Goal: Information Seeking & Learning: Check status

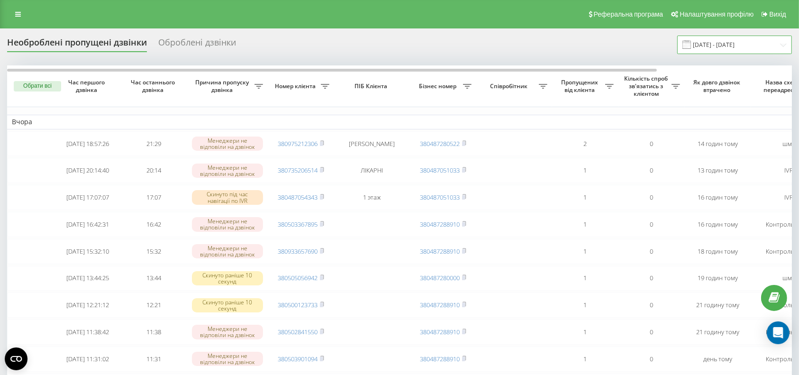
click at [747, 47] on input "18.08.2025 - 19.08.2025" at bounding box center [734, 45] width 115 height 18
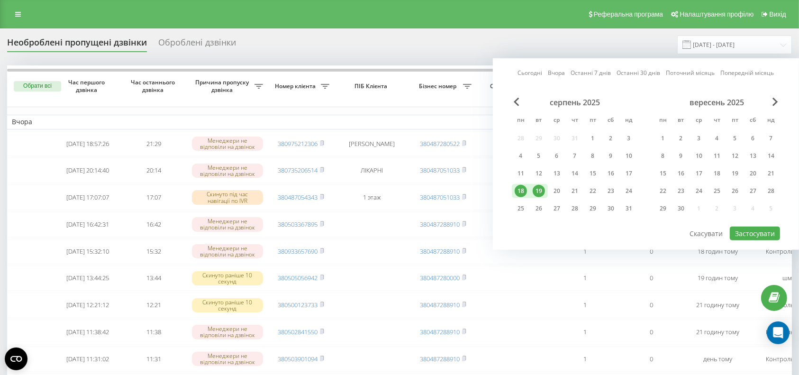
click at [541, 187] on div "19" at bounding box center [539, 191] width 12 height 12
click at [552, 190] on div "20" at bounding box center [557, 191] width 12 height 12
click at [738, 226] on button "Застосувати" at bounding box center [755, 233] width 50 height 14
type input "[DATE] - [DATE]"
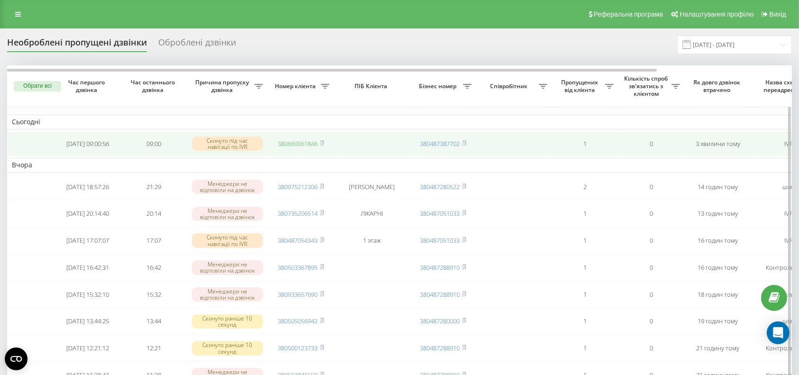
click at [298, 141] on link "380669061846" at bounding box center [298, 143] width 40 height 9
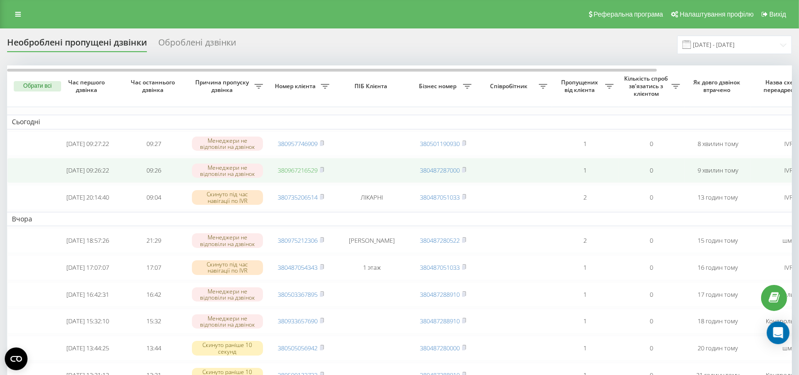
click at [311, 171] on link "380967216529" at bounding box center [298, 170] width 40 height 9
click at [296, 171] on link "380957746909" at bounding box center [298, 170] width 40 height 9
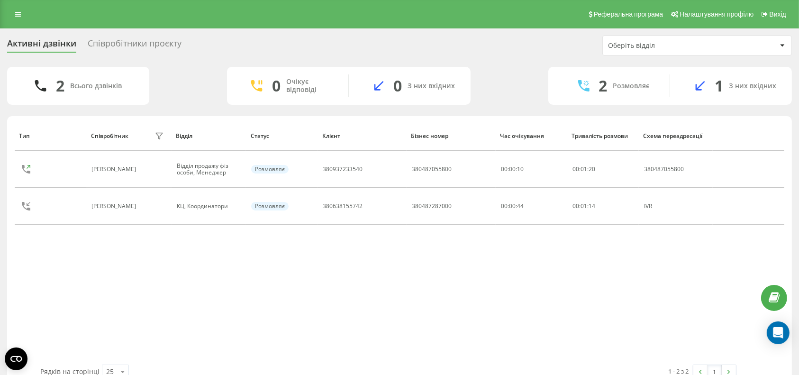
click at [172, 309] on div "Тип Співробітник фільтру Відділ Статус Клієнт Бізнес номер Час очікування Трива…" at bounding box center [399, 243] width 769 height 244
click at [714, 288] on div "Тип Співробітник фільтру Відділ Статус Клієнт Бізнес номер Час очікування Трива…" at bounding box center [399, 243] width 769 height 244
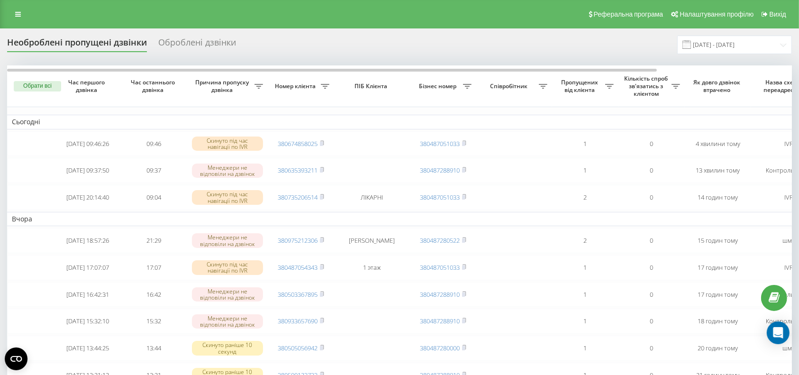
click at [301, 142] on link "380674858025" at bounding box center [298, 143] width 40 height 9
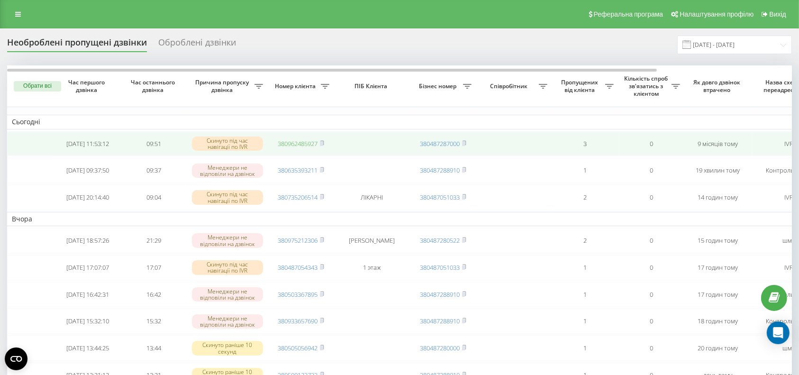
click at [300, 142] on link "380962485927" at bounding box center [298, 143] width 40 height 9
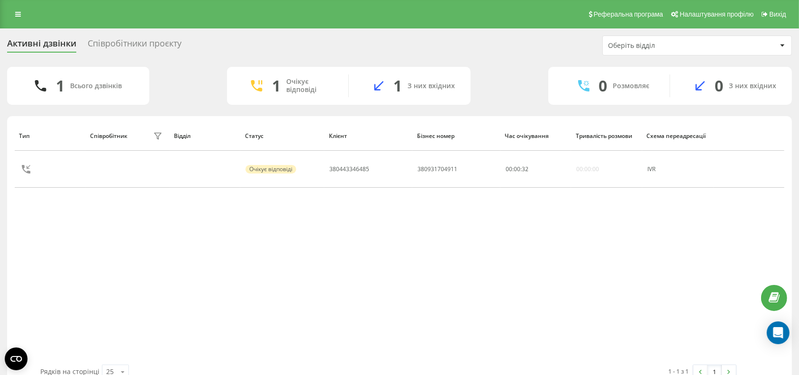
click at [325, 271] on div "Тип Співробітник фільтру Відділ Статус Клієнт Бізнес номер Час очікування Трива…" at bounding box center [399, 243] width 769 height 244
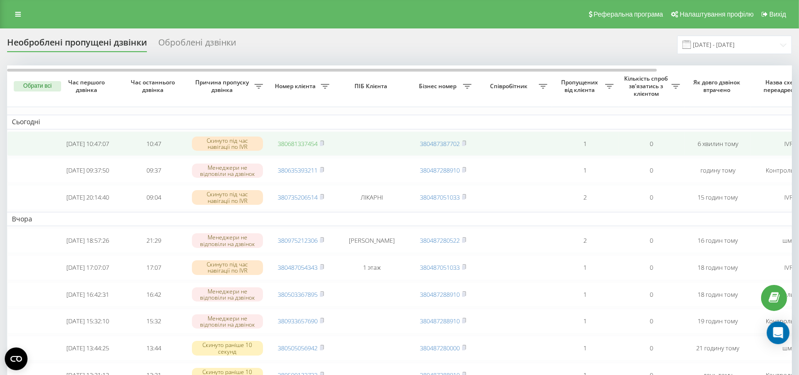
click at [303, 143] on link "380681337454" at bounding box center [298, 143] width 40 height 9
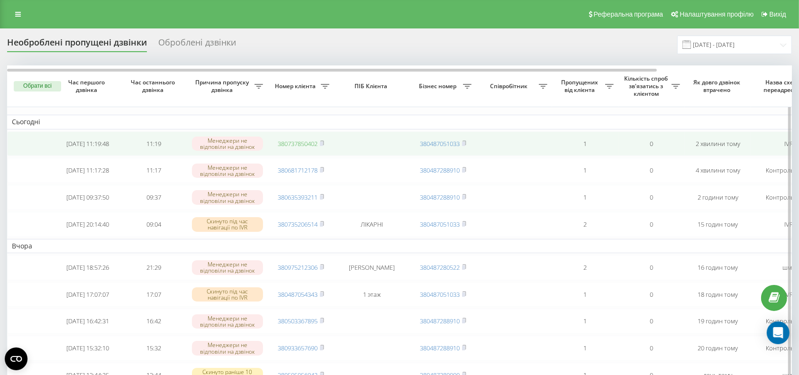
click at [297, 145] on link "380737850402" at bounding box center [298, 143] width 40 height 9
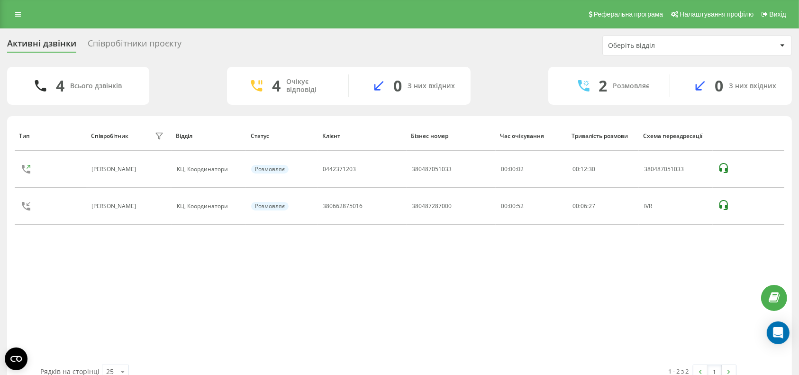
click at [726, 279] on div "Тип Співробітник фільтру Відділ Статус Клієнт Бізнес номер Час очікування Трива…" at bounding box center [399, 243] width 769 height 244
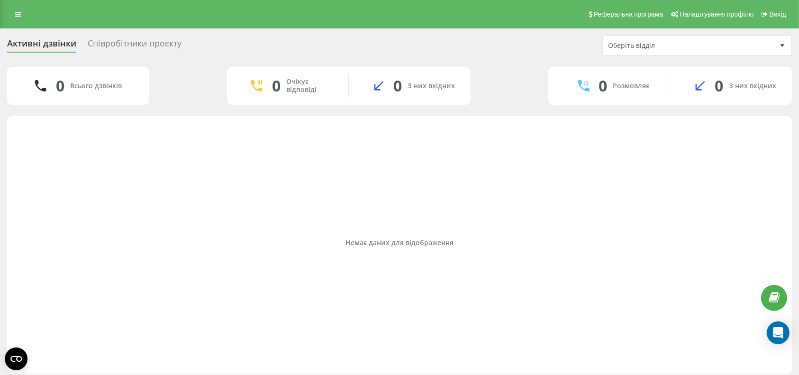
click at [741, 198] on div "Немає даних для відображення" at bounding box center [399, 243] width 769 height 244
click at [23, 11] on link at bounding box center [17, 14] width 17 height 13
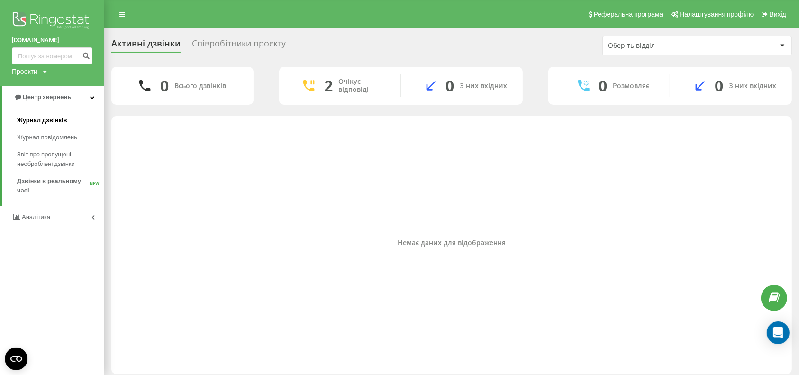
click at [42, 117] on span "Журнал дзвінків" at bounding box center [42, 120] width 50 height 9
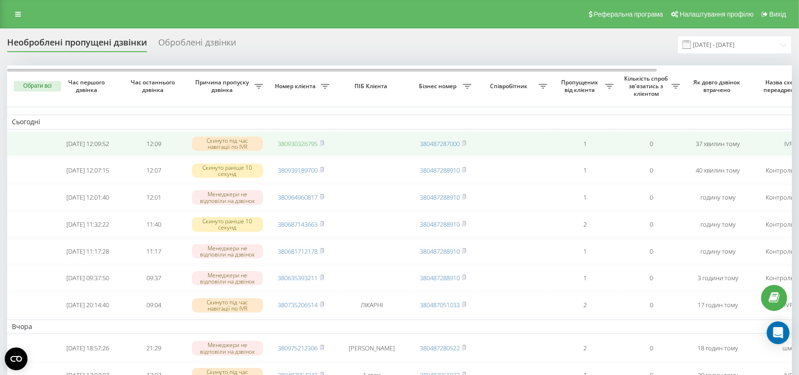
click at [296, 144] on link "380930326795" at bounding box center [298, 143] width 40 height 9
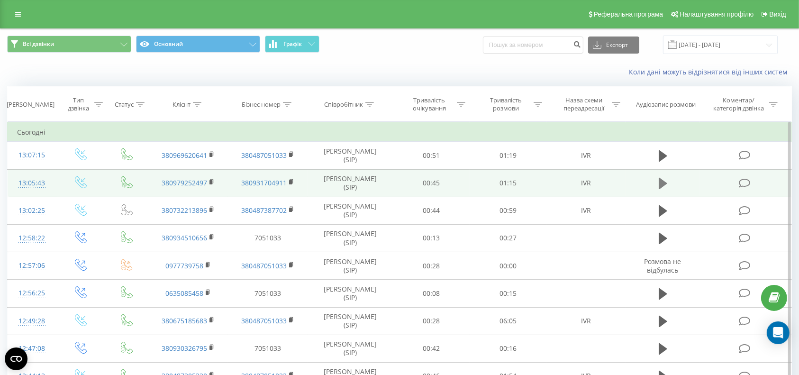
click at [663, 181] on icon at bounding box center [663, 183] width 9 height 11
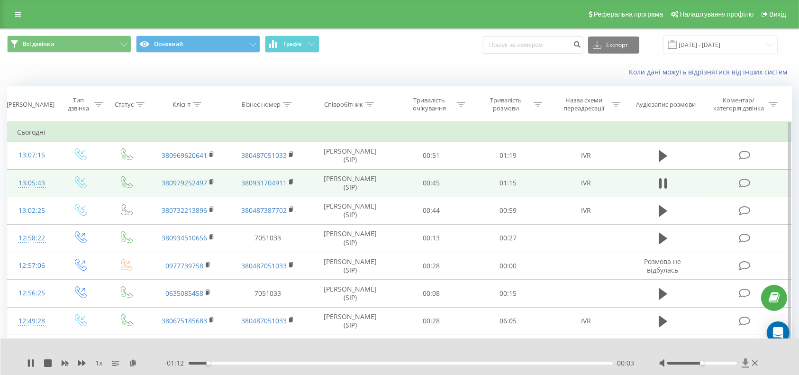
click at [748, 362] on icon at bounding box center [745, 362] width 8 height 9
click at [664, 180] on icon at bounding box center [665, 183] width 3 height 10
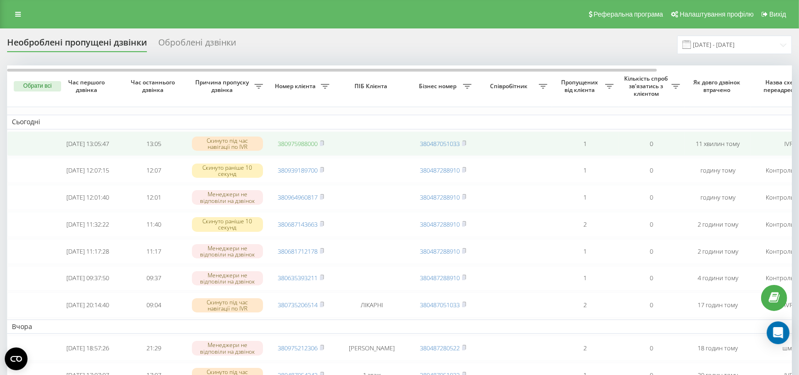
click at [285, 144] on link "380975988000" at bounding box center [298, 143] width 40 height 9
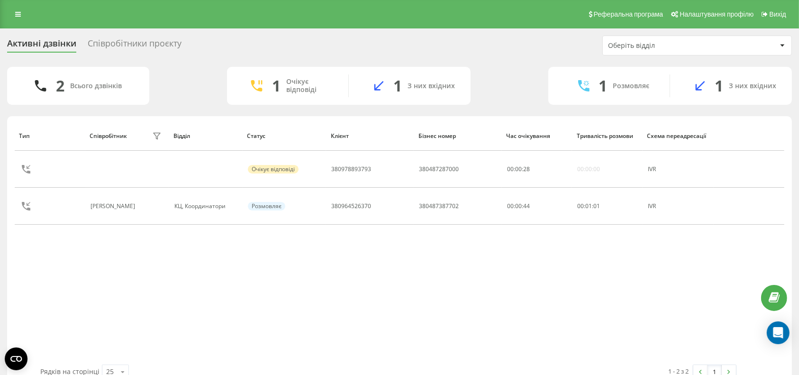
click at [378, 274] on div "Тип Співробітник фільтру Відділ Статус Клієнт Бізнес номер Час очікування Трива…" at bounding box center [399, 243] width 769 height 244
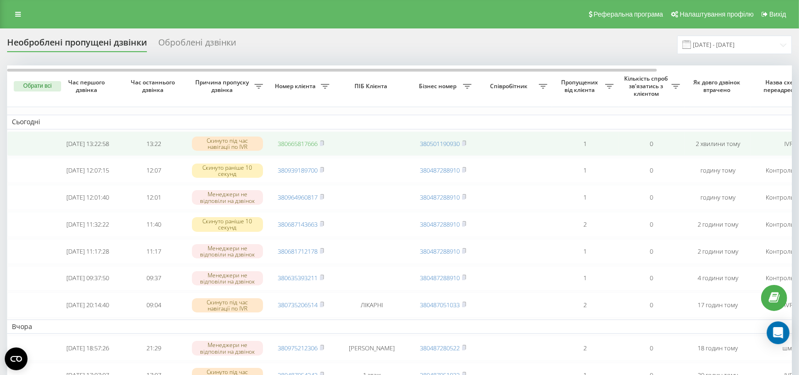
click at [293, 144] on link "380665817666" at bounding box center [298, 143] width 40 height 9
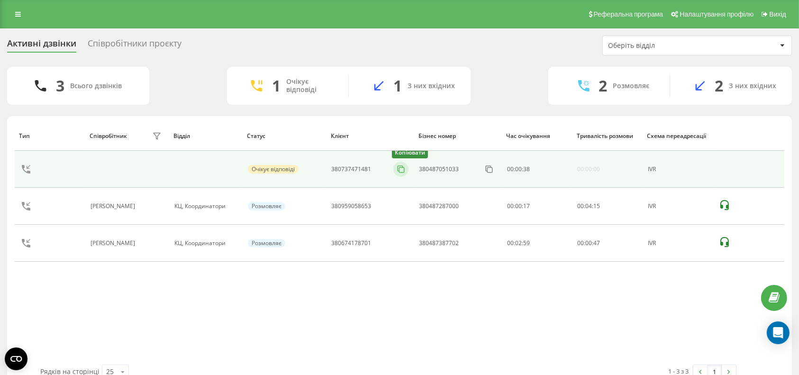
click at [401, 167] on rect at bounding box center [401, 169] width 5 height 5
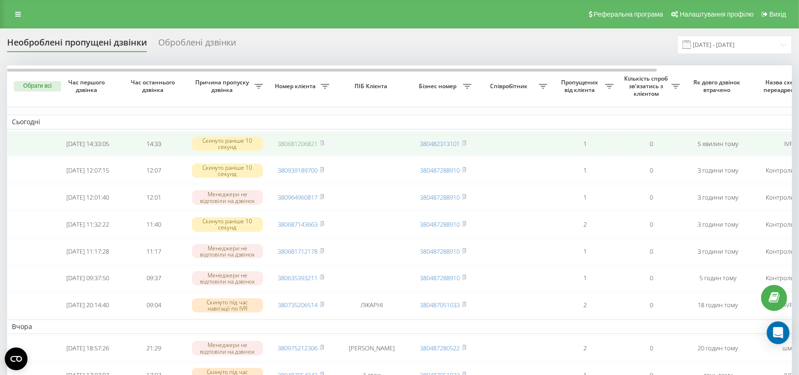
click at [286, 146] on link "380681206821" at bounding box center [298, 143] width 40 height 9
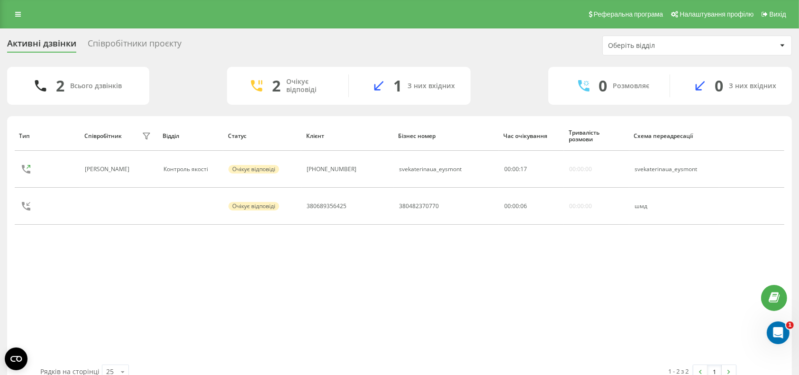
drag, startPoint x: 334, startPoint y: 273, endPoint x: 341, endPoint y: 260, distance: 15.0
click at [334, 274] on div "Тип Співробітник фільтру Відділ Статус Клієнт Бізнес номер Час очікування Трива…" at bounding box center [399, 243] width 769 height 244
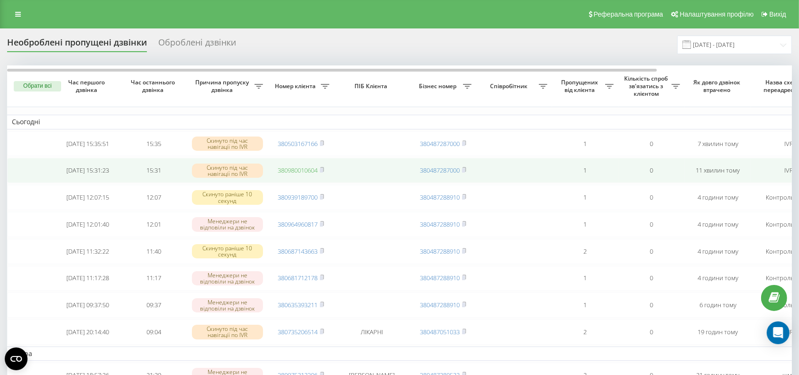
click at [289, 170] on link "380980010604" at bounding box center [298, 170] width 40 height 9
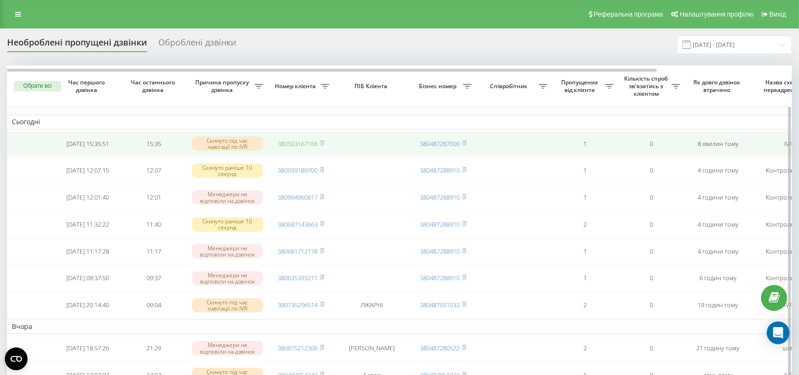
click at [295, 145] on link "380503167166" at bounding box center [298, 143] width 40 height 9
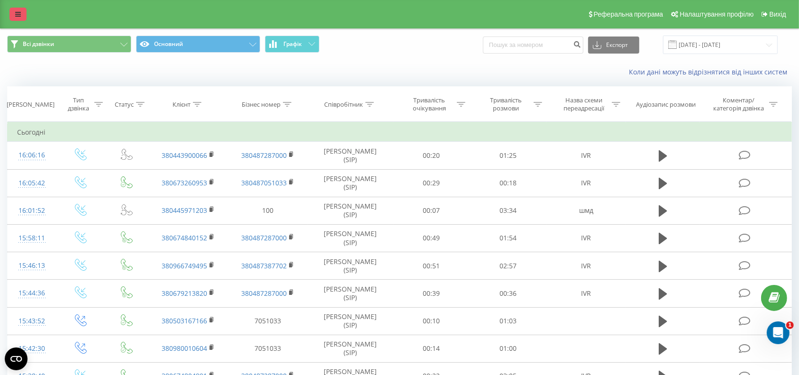
click at [23, 18] on link at bounding box center [17, 14] width 17 height 13
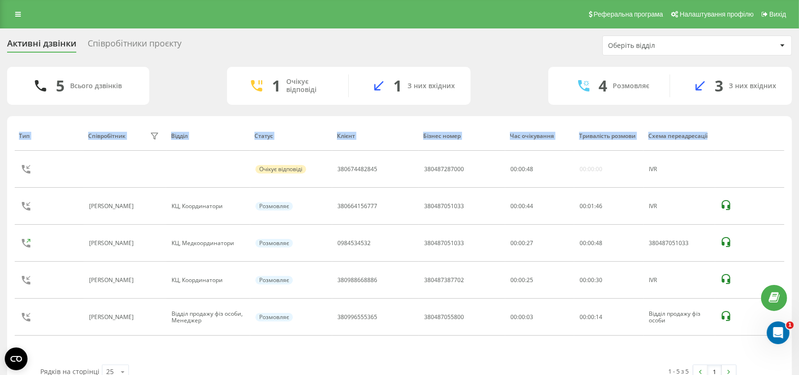
drag, startPoint x: 0, startPoint y: 0, endPoint x: 648, endPoint y: 106, distance: 656.2
click at [648, 106] on div "5 Всього дзвінків 1 Очікує відповіді 1 З них вхідних 4 Розмовляє 3 З них вхідни…" at bounding box center [399, 227] width 785 height 321
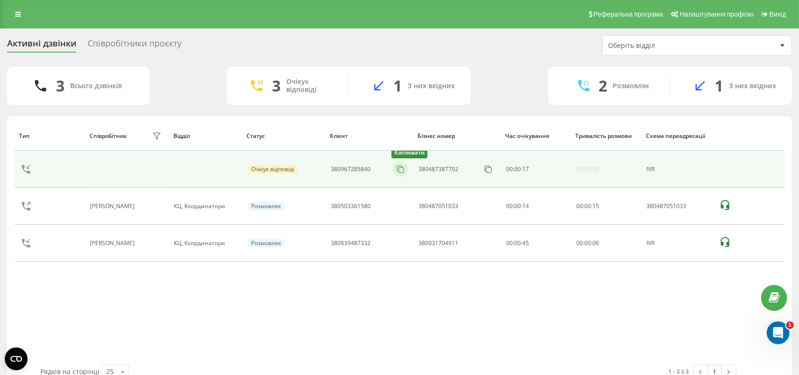
click at [400, 172] on rect at bounding box center [400, 169] width 5 height 5
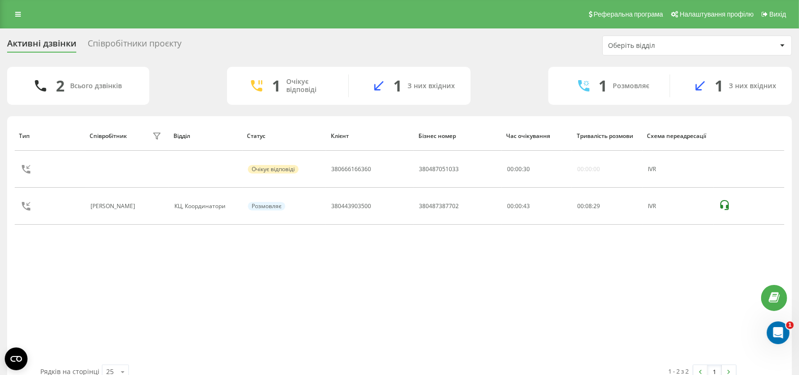
click at [474, 263] on div "Тип Співробітник фільтру Відділ Статус Клієнт Бізнес номер Час очікування Трива…" at bounding box center [399, 243] width 769 height 244
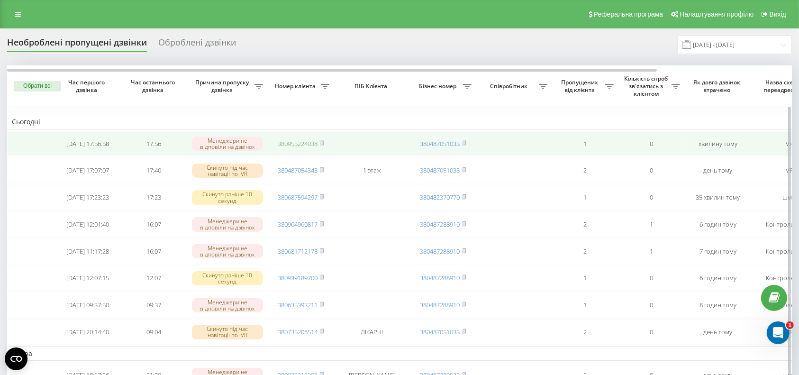
click at [298, 139] on link "380955224038" at bounding box center [298, 143] width 40 height 9
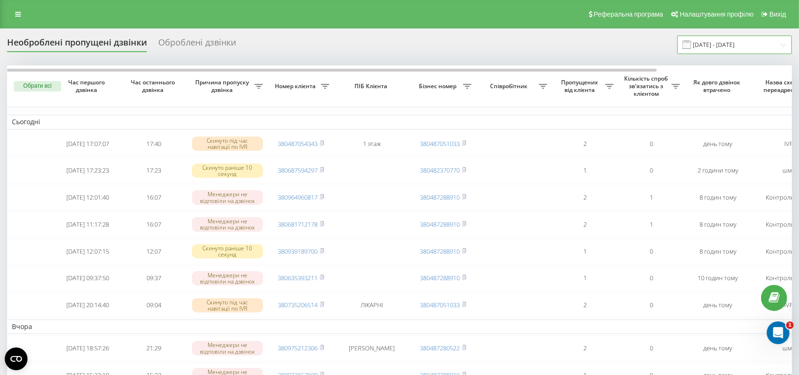
click at [720, 43] on input "19.08.2025 - 20.08.2025" at bounding box center [734, 45] width 115 height 18
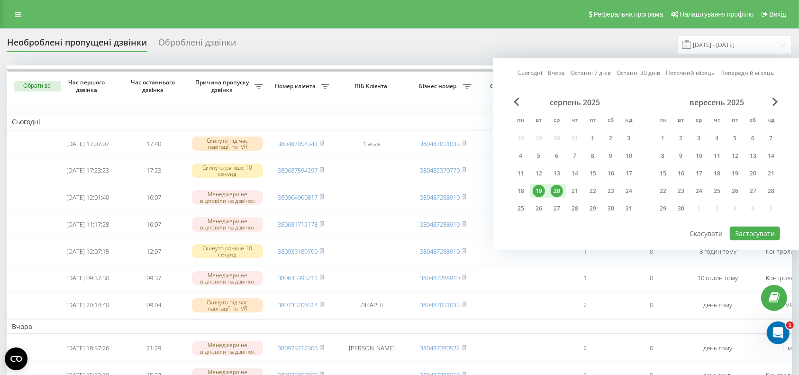
click at [558, 186] on div "20" at bounding box center [557, 191] width 12 height 12
click at [758, 228] on button "Застосувати" at bounding box center [755, 233] width 50 height 14
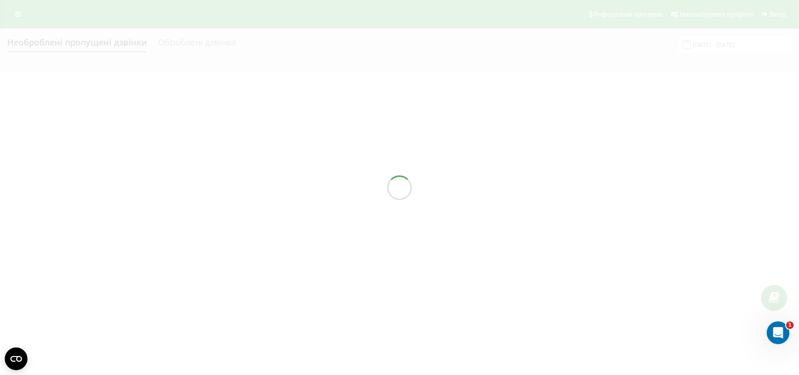
type input "20.08.2025 - 20.08.2025"
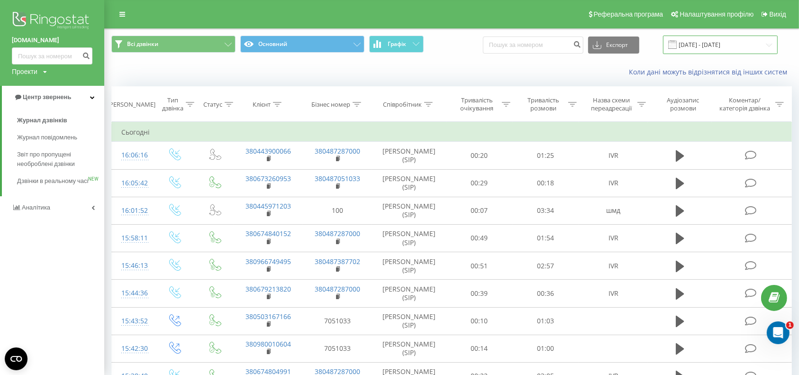
click at [708, 39] on input "20.07.2025 - 20.08.2025" at bounding box center [720, 45] width 115 height 18
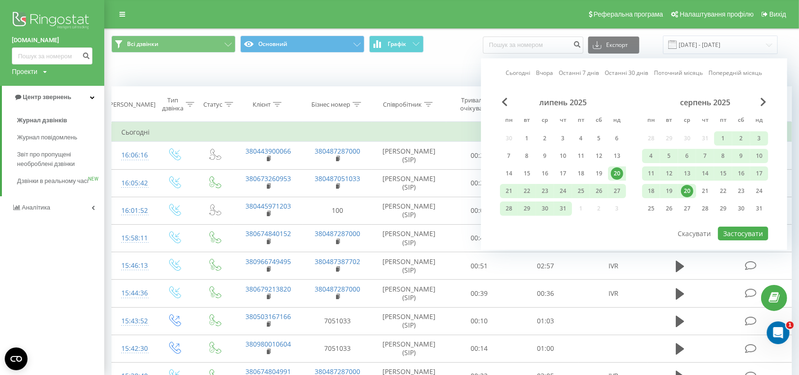
click at [395, 72] on div "Коли дані можуть відрізнятися вiд інших систем" at bounding box center [582, 71] width 434 height 9
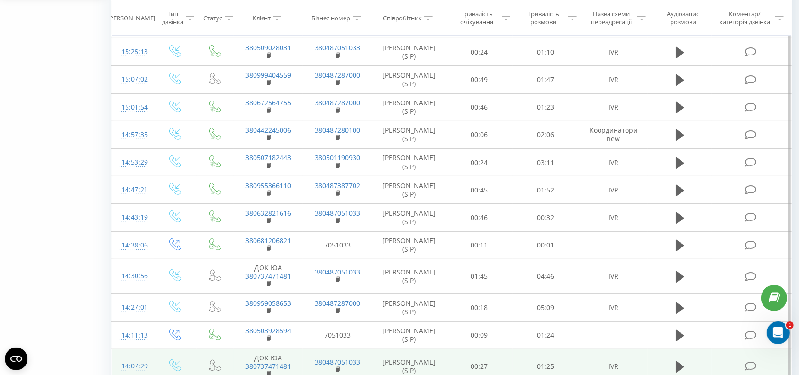
scroll to position [505, 0]
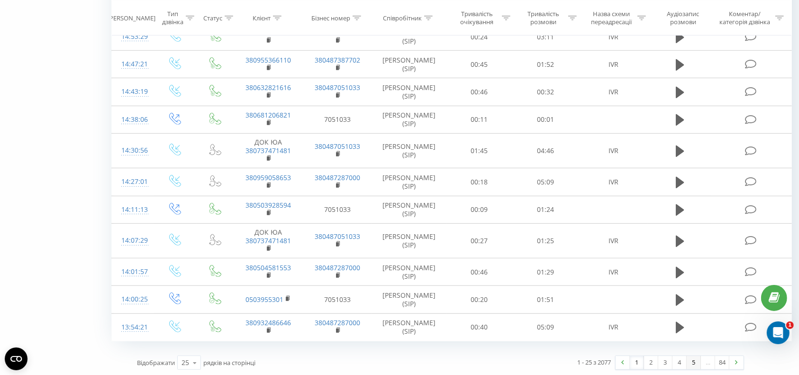
click at [691, 358] on link "5" at bounding box center [693, 362] width 14 height 13
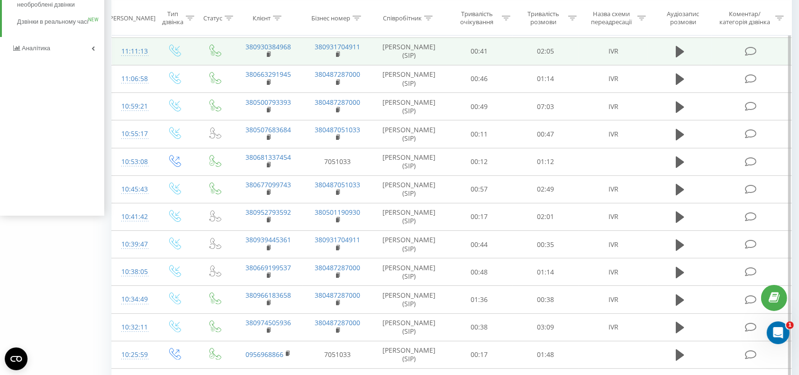
scroll to position [379, 0]
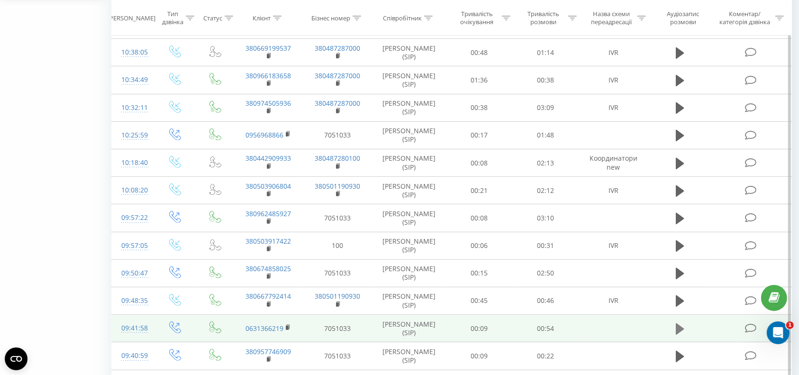
click at [680, 329] on icon at bounding box center [680, 328] width 9 height 11
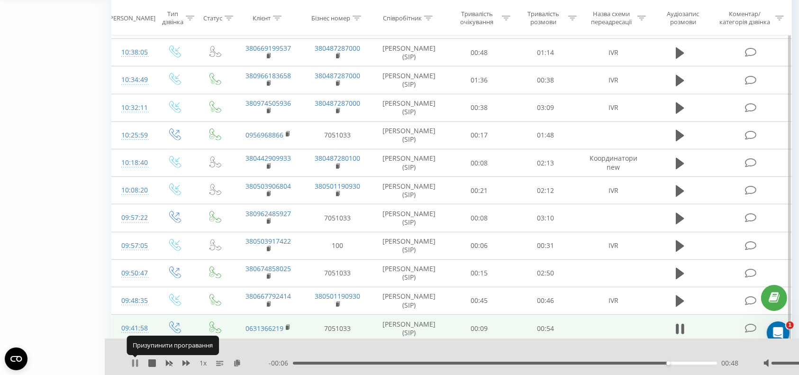
click at [135, 361] on icon at bounding box center [135, 363] width 8 height 8
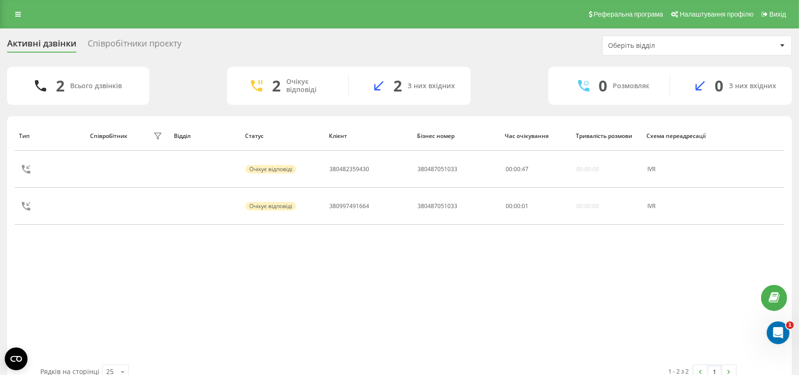
click at [516, 279] on div "Тип Співробітник фільтру Відділ Статус Клієнт Бізнес номер Час очікування Трива…" at bounding box center [399, 243] width 769 height 244
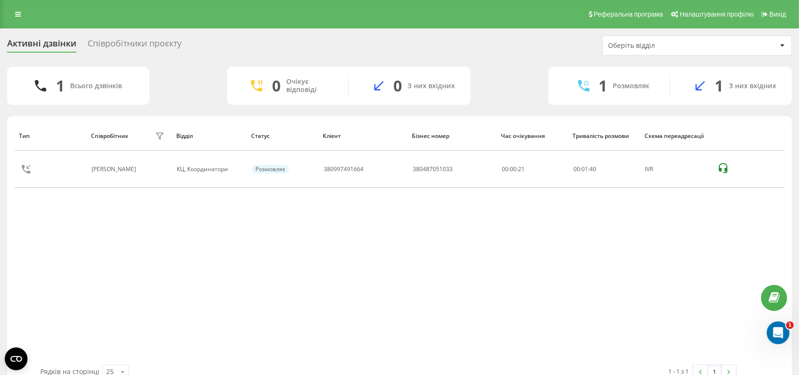
click at [338, 300] on div "Тип Співробітник фільтру Відділ Статус Клієнт Бізнес номер Час очікування Трива…" at bounding box center [399, 243] width 769 height 244
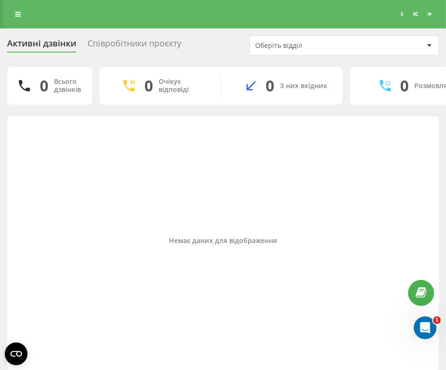
click at [365, 204] on div "Немає даних для відображення" at bounding box center [223, 241] width 417 height 241
